Goal: Check status: Check status

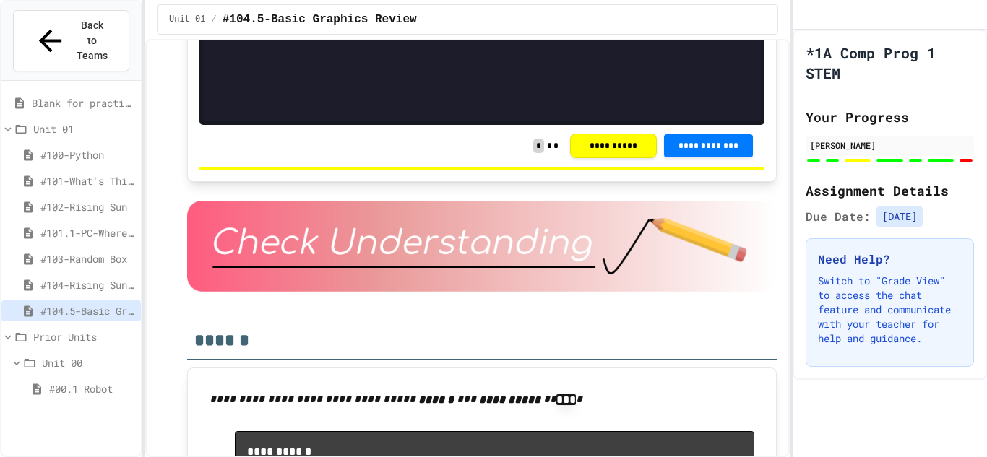
scroll to position [3467, 0]
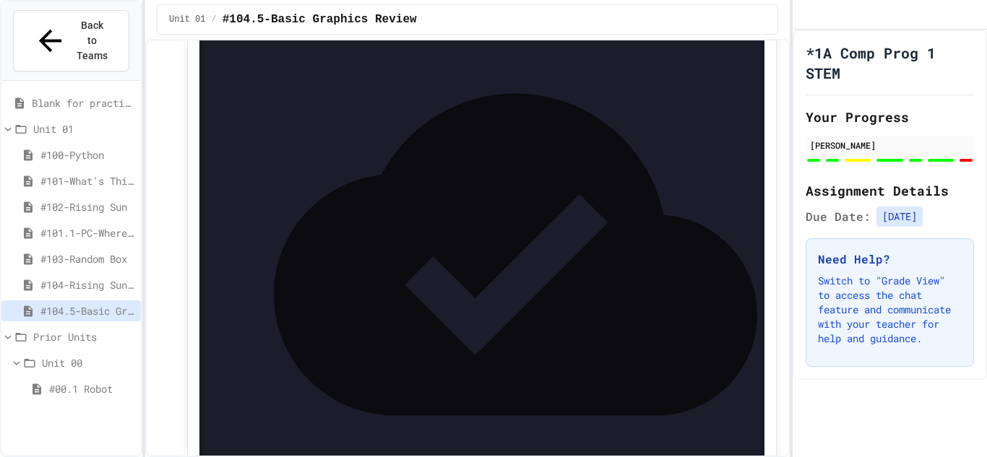
scroll to position [3087, 0]
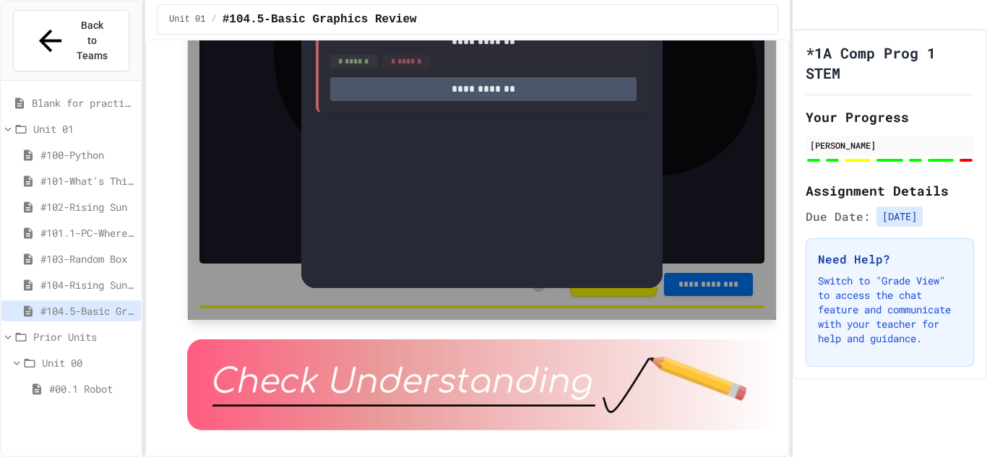
scroll to position [3327, 0]
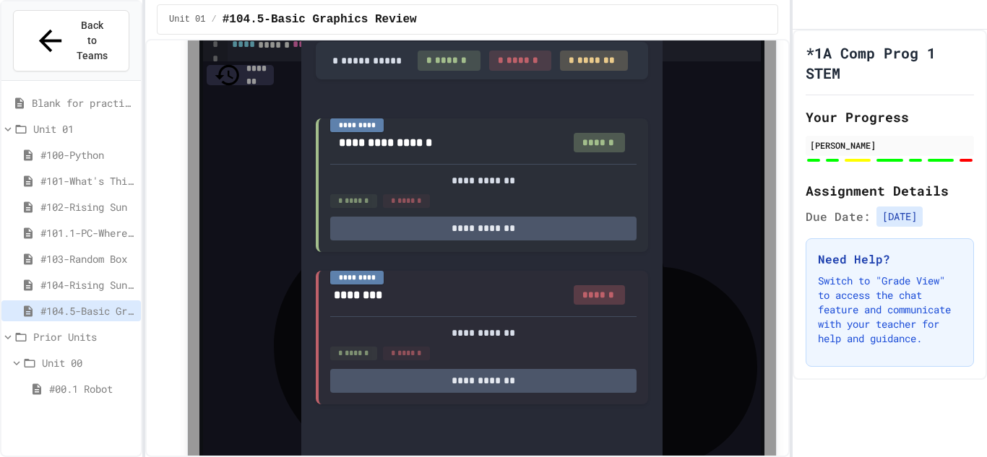
click at [651, 28] on icon at bounding box center [644, 13] width 29 height 29
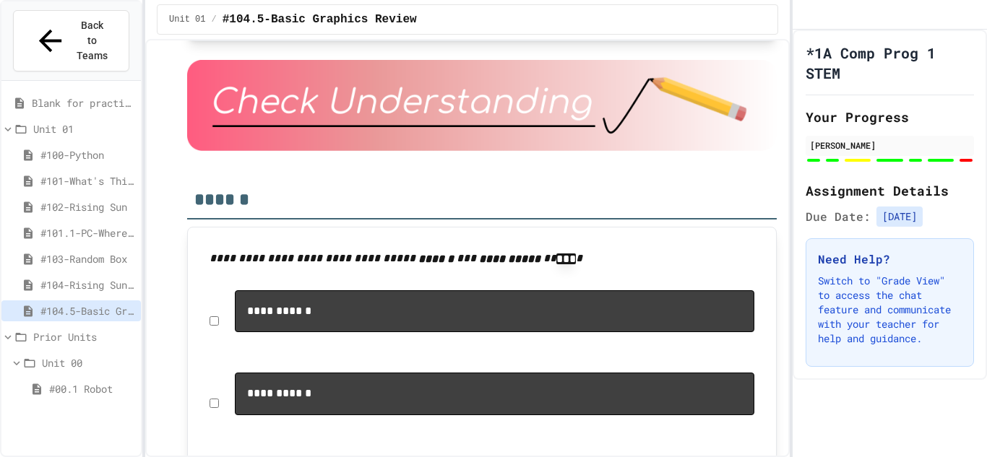
scroll to position [3639, 0]
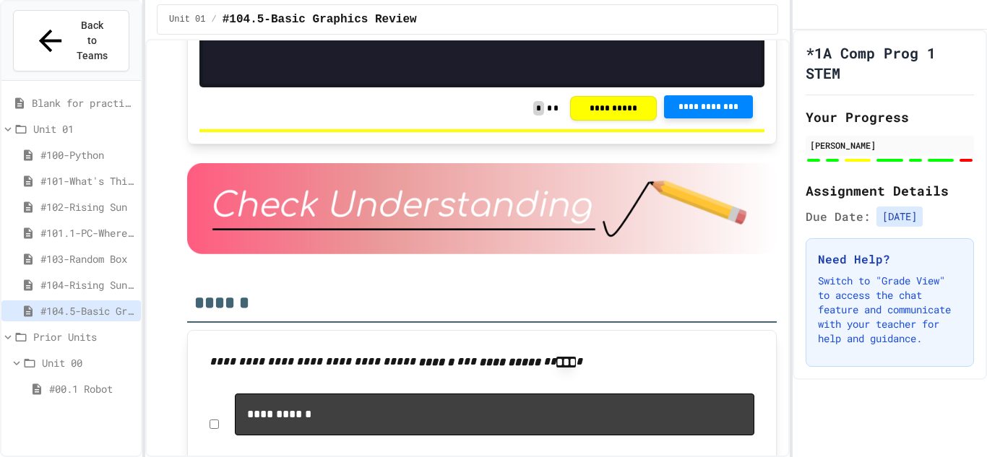
scroll to position [3503, 0]
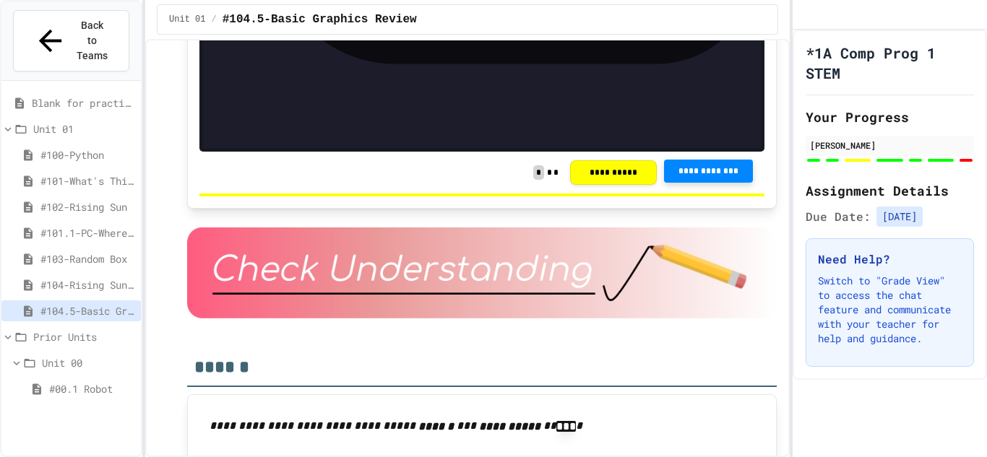
scroll to position [3440, 0]
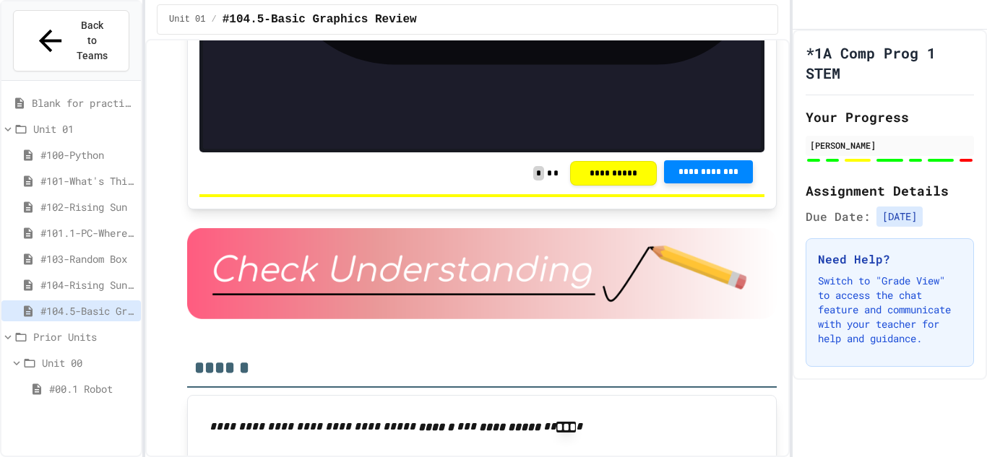
drag, startPoint x: 233, startPoint y: 253, endPoint x: 391, endPoint y: 251, distance: 157.5
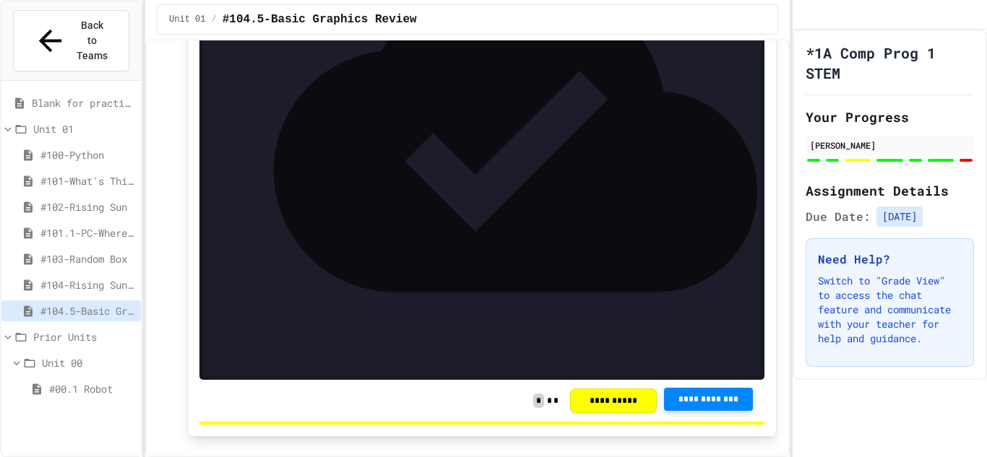
scroll to position [3215, 0]
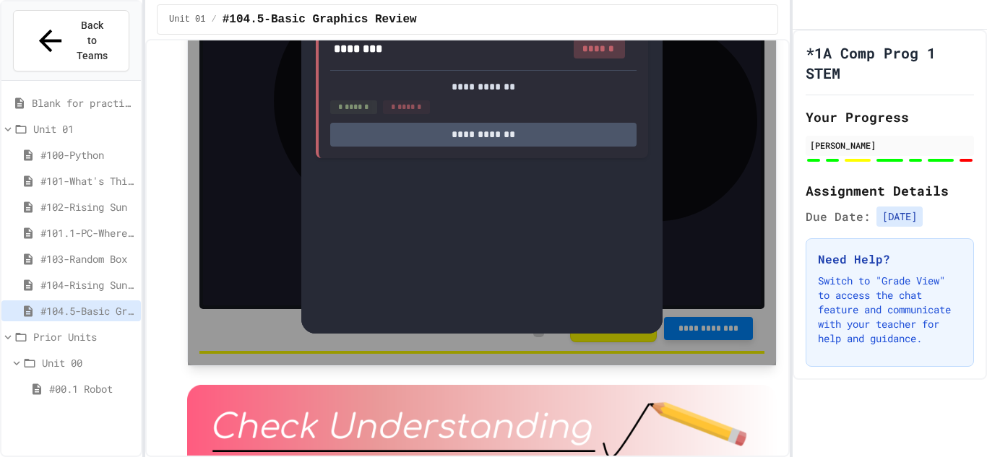
scroll to position [3289, 0]
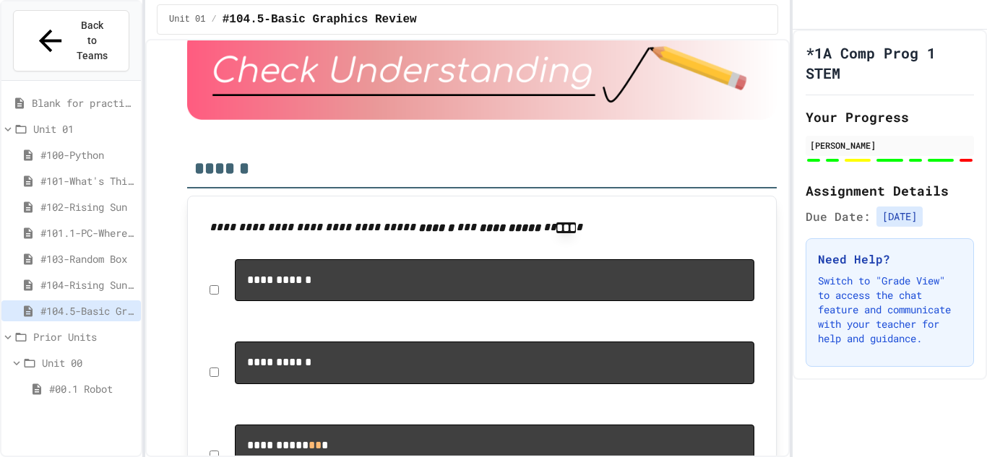
scroll to position [3644, 0]
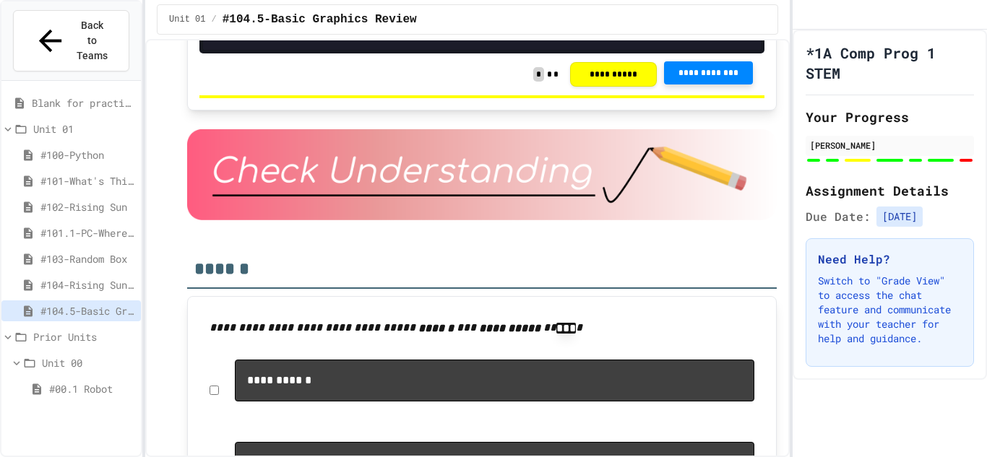
scroll to position [3546, 0]
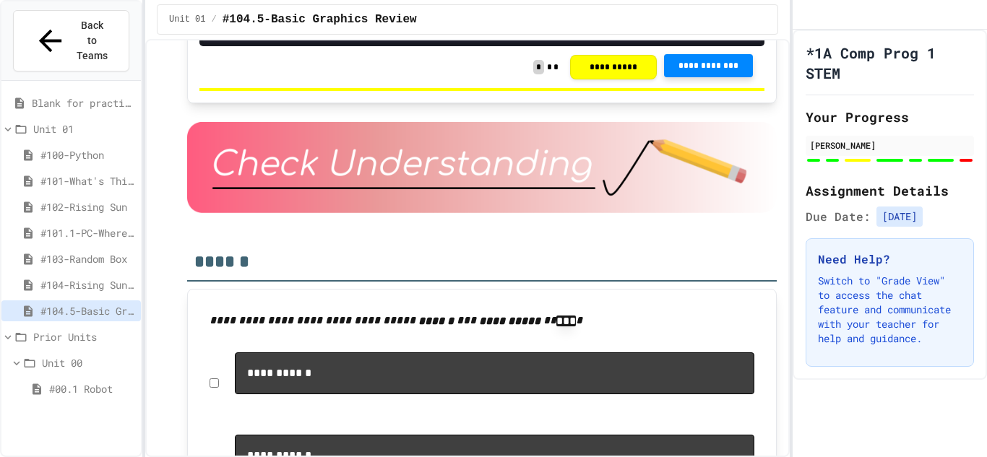
drag, startPoint x: 355, startPoint y: 264, endPoint x: 232, endPoint y: 261, distance: 122.9
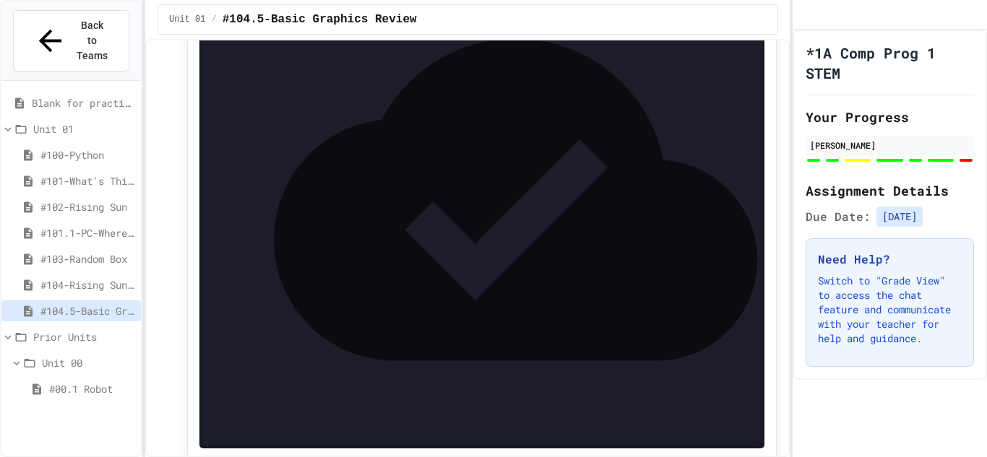
scroll to position [3133, 0]
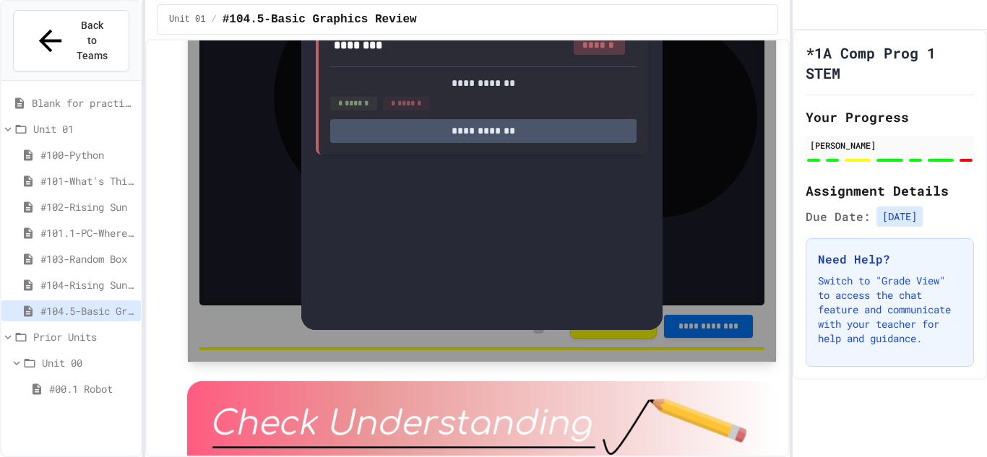
scroll to position [3276, 0]
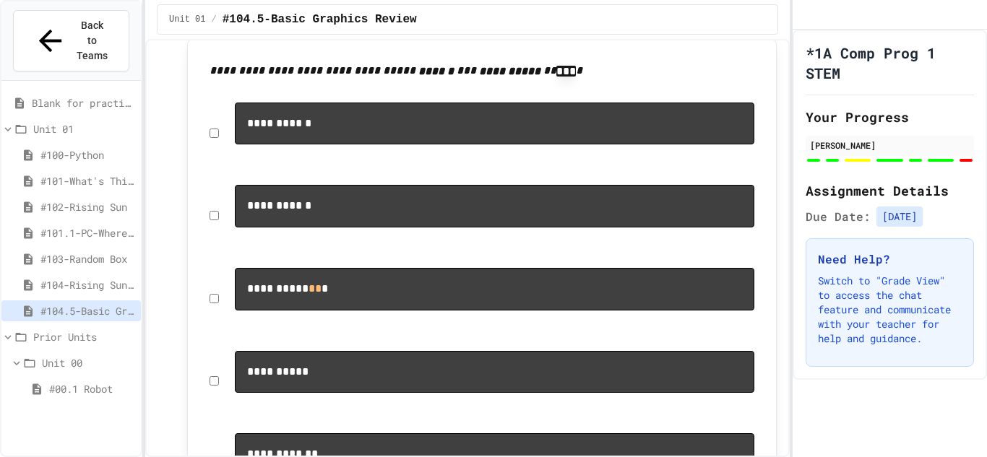
scroll to position [3812, 0]
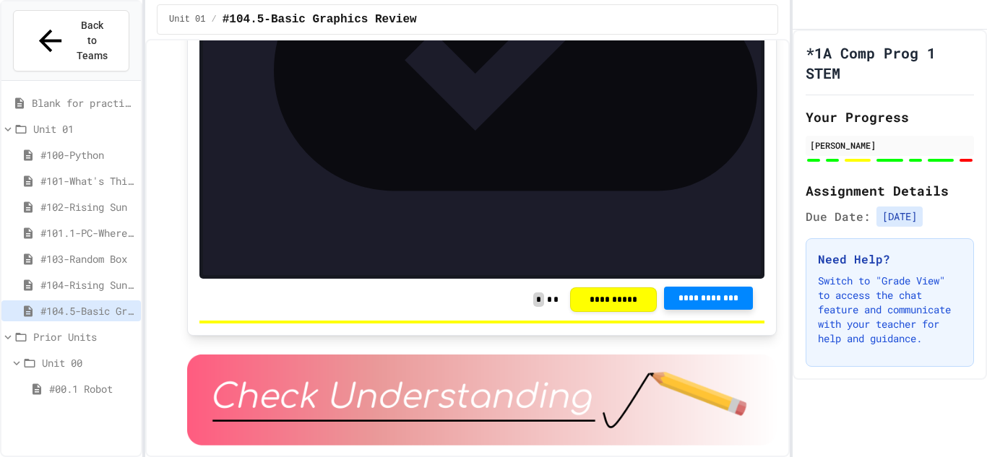
scroll to position [3325, 0]
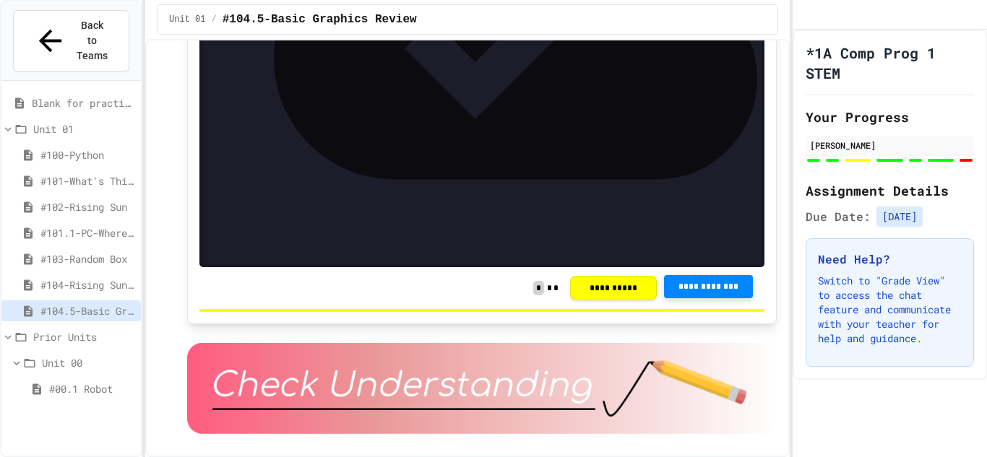
click at [332, 96] on div at bounding box center [494, 89] width 533 height 14
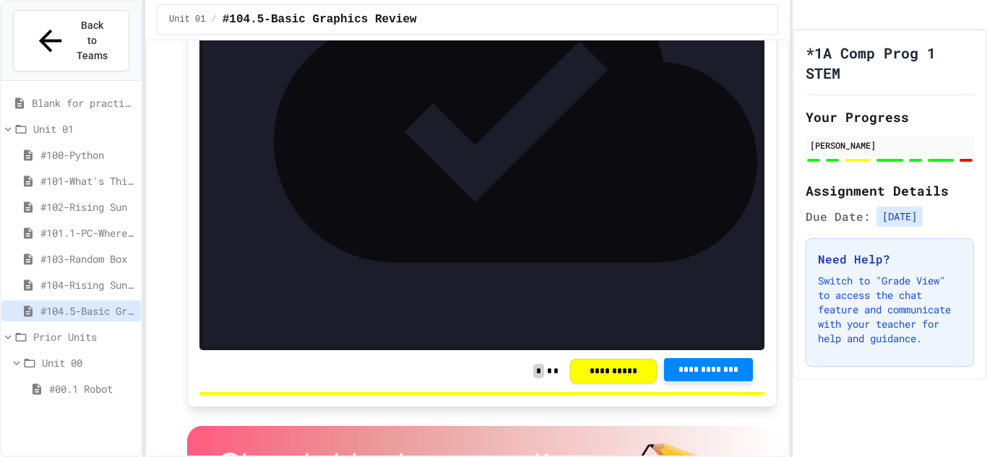
scroll to position [3193, 0]
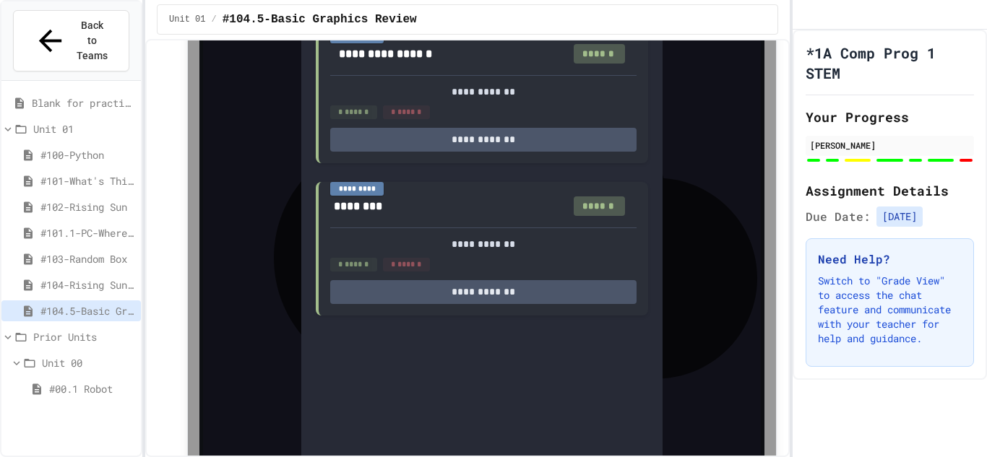
click at [712, 306] on div "**********" at bounding box center [482, 198] width 588 height 649
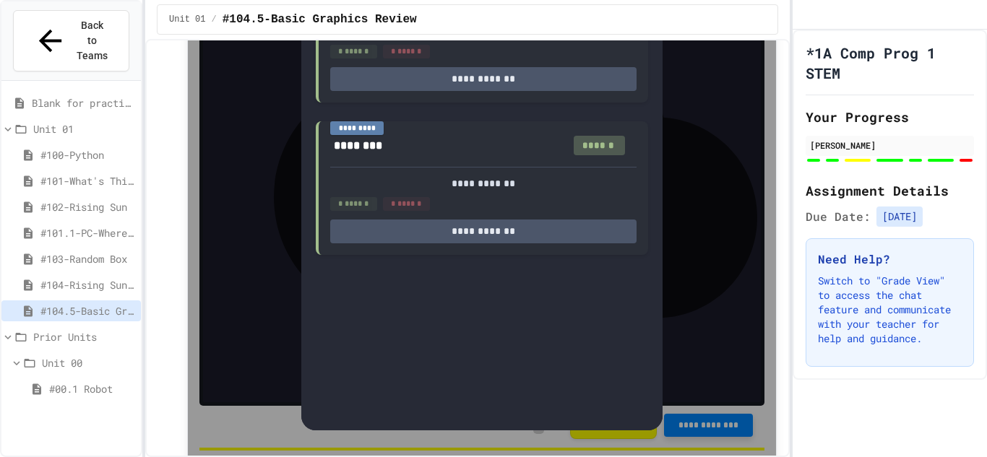
scroll to position [3189, 0]
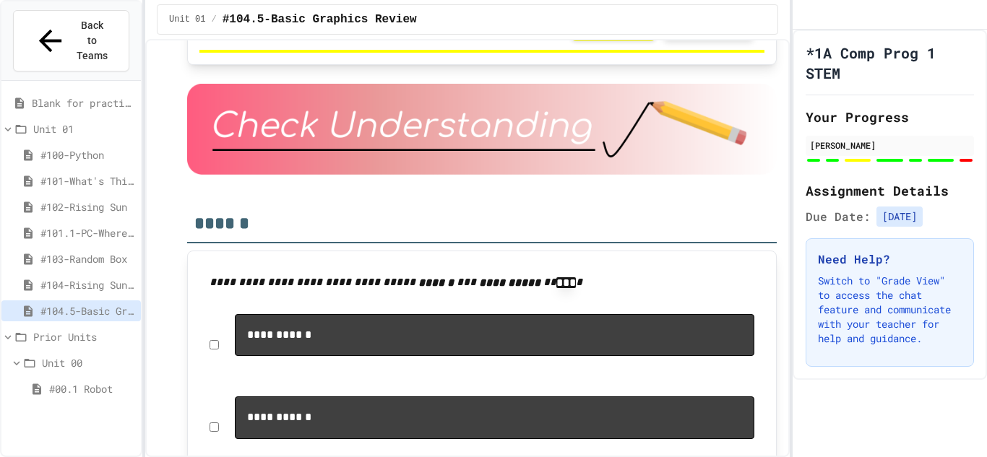
scroll to position [3622, 0]
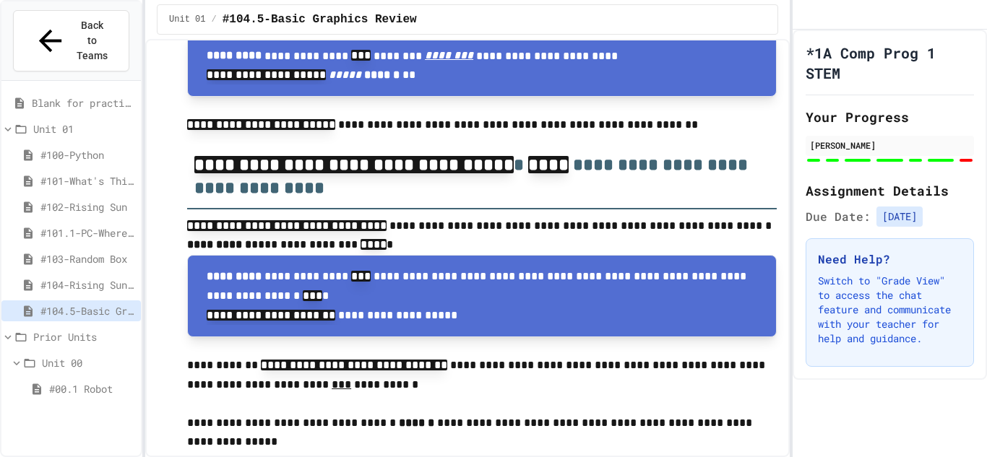
scroll to position [8122, 0]
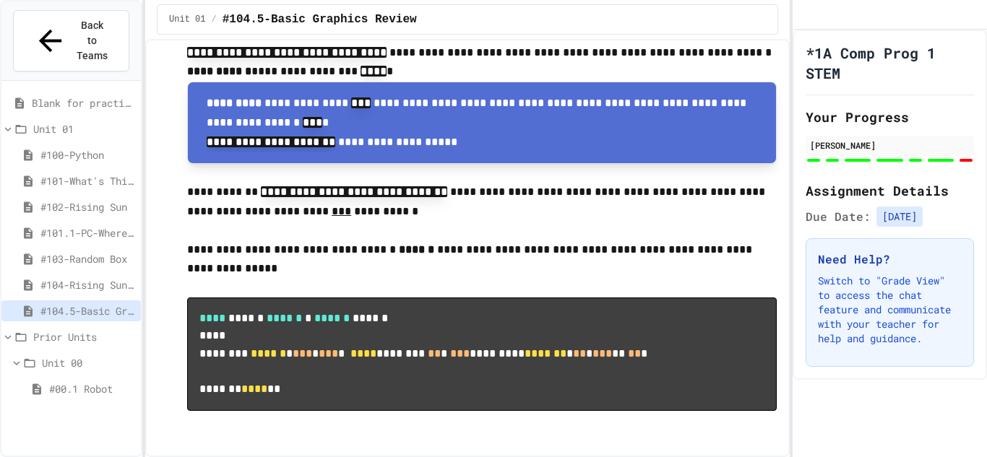
scroll to position [8321, 0]
